Goal: Communication & Community: Answer question/provide support

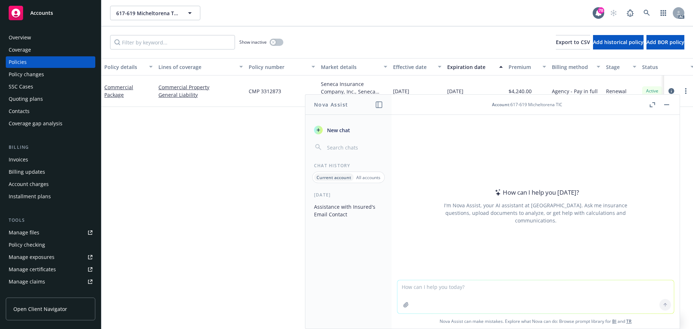
click at [461, 283] on textarea at bounding box center [535, 296] width 276 height 33
click at [460, 286] on textarea at bounding box center [535, 296] width 276 height 33
click at [602, 285] on textarea "Please draft a email for: we received client's response that forward request em…" at bounding box center [535, 296] width 276 height 34
paste textarea "Jaclyns"
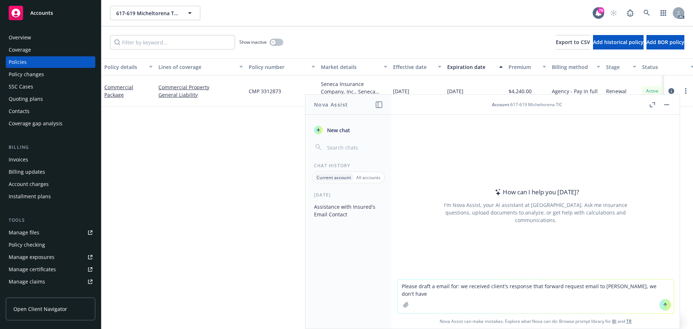
paste textarea "Jaclyns"
click at [457, 290] on textarea "Please draft a email for: we received client's response that forward request em…" at bounding box center [535, 296] width 276 height 34
paste textarea "client for Jaclyns information so we can update"
click at [452, 293] on textarea "Please draft a email for: we received client's response that forward request em…" at bounding box center [535, 296] width 276 height 34
click at [590, 299] on textarea "Please draft a email for: we received client's response that forward request em…" at bounding box center [535, 296] width 276 height 34
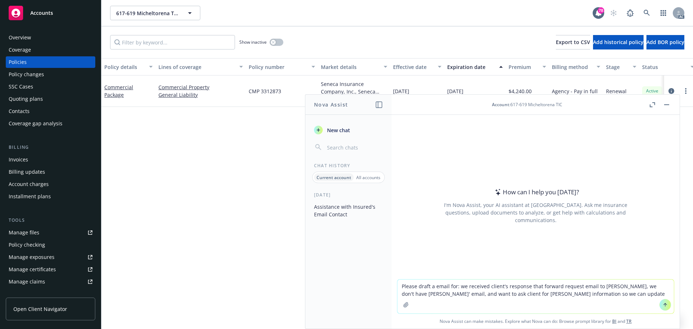
type textarea "Please draft a email for: we received client's response that forward request em…"
click at [659, 307] on button at bounding box center [665, 305] width 12 height 12
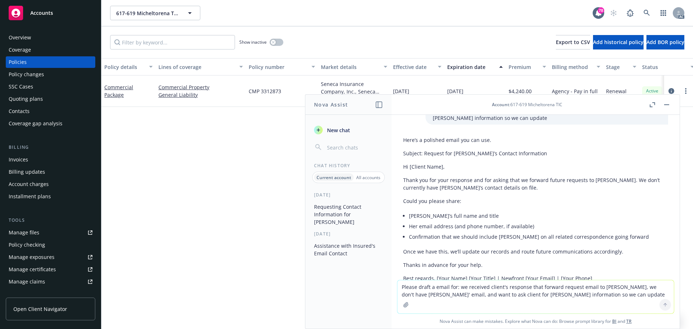
scroll to position [16, 0]
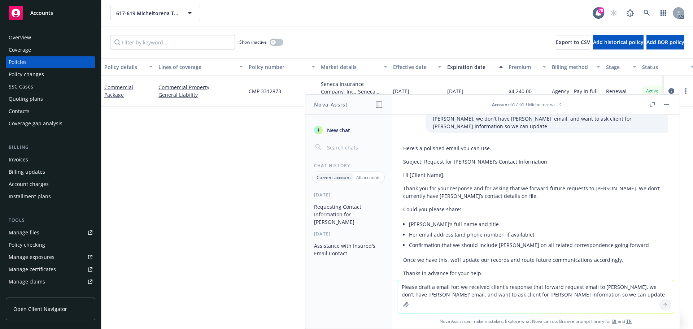
click at [26, 36] on div "Overview" at bounding box center [20, 38] width 22 height 12
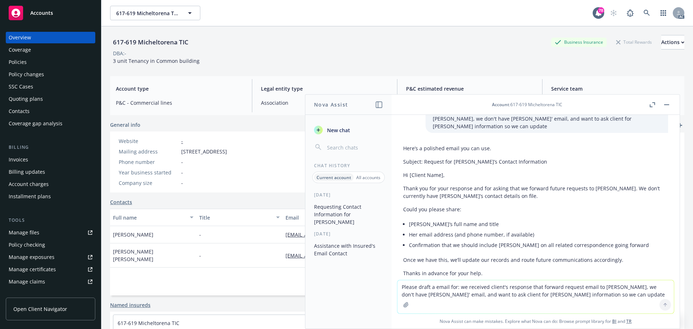
click at [542, 288] on textarea "Please draft a email for: we received client's response that forward request em…" at bounding box center [535, 296] width 276 height 33
click at [540, 293] on textarea "Please draft a email for: we received client's response that forward request em…" at bounding box center [535, 296] width 276 height 33
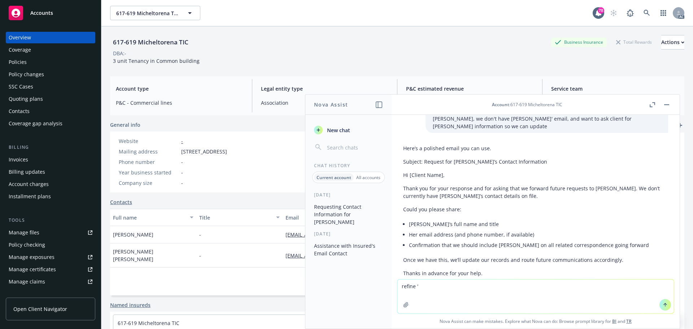
paste textarea "Thank you for your response. Could you please provide Jaclyn's email address? W…"
type textarea "refine 'Thank you for your response. Could you please provide Jaclyn's email ad…"
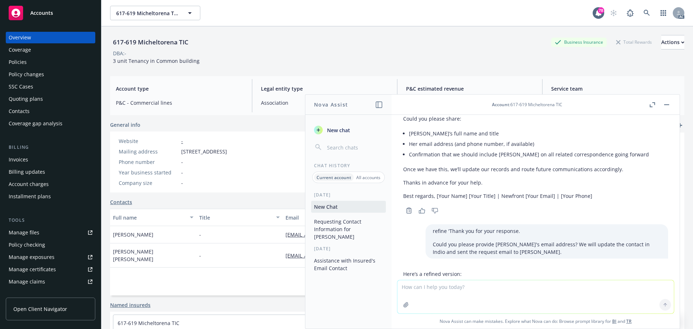
scroll to position [159, 0]
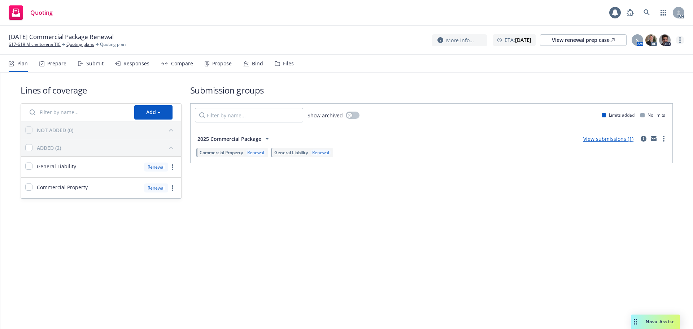
click at [680, 43] on link "more" at bounding box center [680, 40] width 9 height 9
click at [657, 58] on link "Copy logging email" at bounding box center [643, 55] width 80 height 14
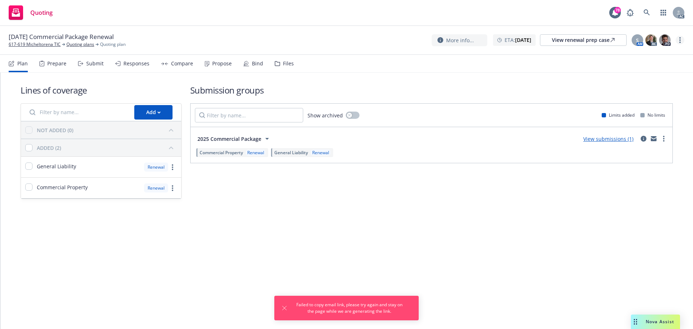
click at [682, 40] on link "more" at bounding box center [680, 40] width 9 height 9
click at [634, 57] on link "Copy logging email" at bounding box center [643, 55] width 80 height 14
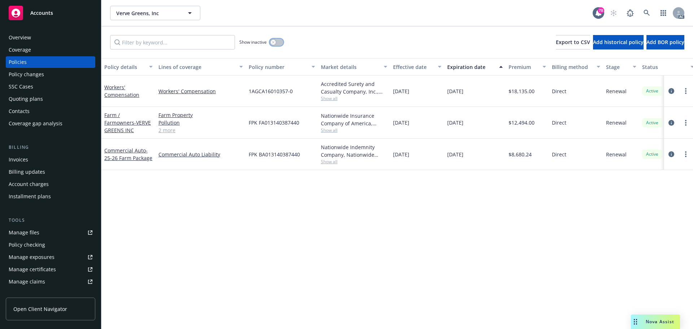
click at [275, 43] on div "button" at bounding box center [273, 42] width 5 height 5
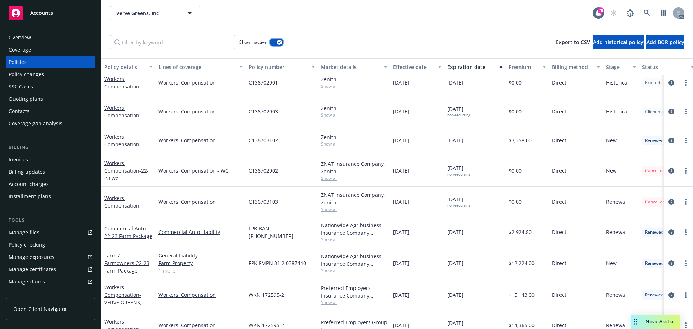
scroll to position [72, 0]
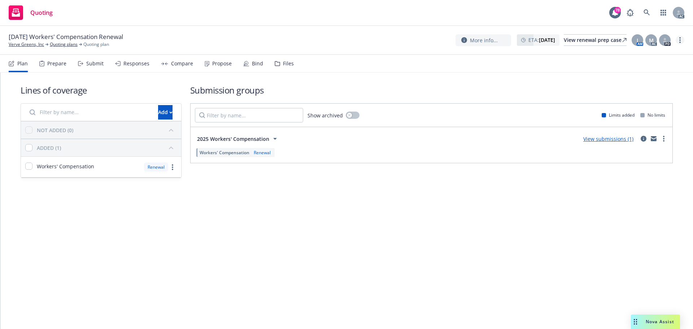
click at [680, 37] on icon "more" at bounding box center [679, 40] width 1 height 6
click at [645, 53] on link "Copy logging email" at bounding box center [643, 55] width 80 height 14
